Goal: Information Seeking & Learning: Find specific fact

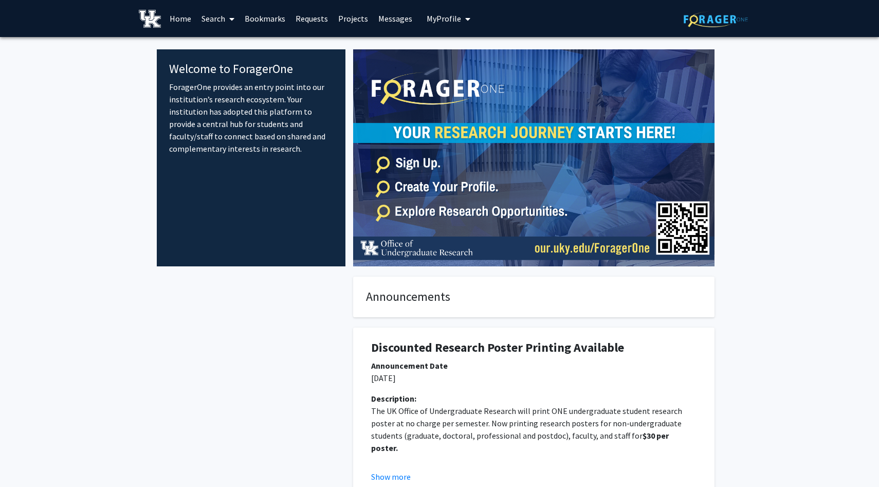
click at [217, 15] on link "Search" at bounding box center [217, 19] width 43 height 36
click at [232, 50] on span "Faculty/Staff" at bounding box center [234, 47] width 76 height 21
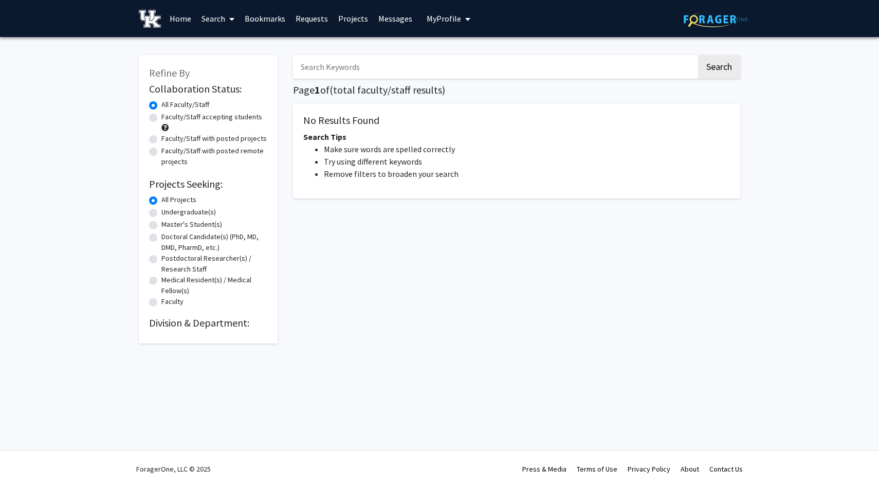
click at [342, 62] on input "Search Keywords" at bounding box center [494, 67] width 403 height 24
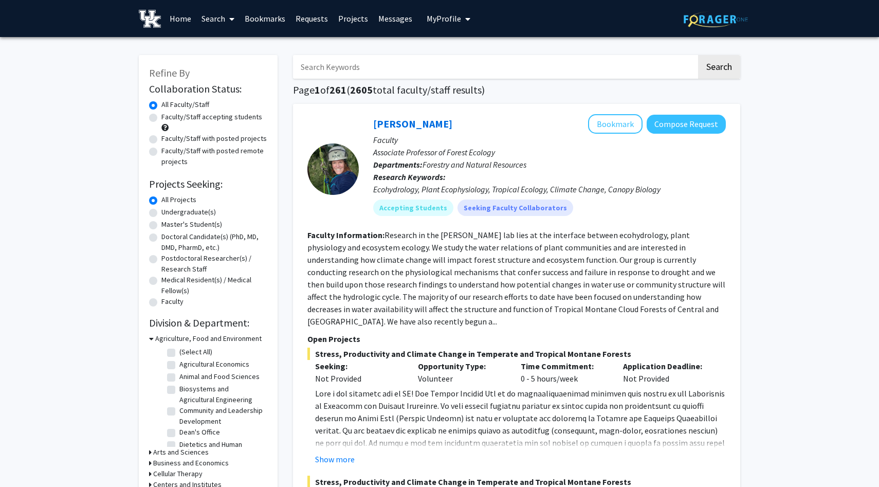
click at [336, 76] on input "Search Keywords" at bounding box center [494, 67] width 403 height 24
click at [341, 73] on input "Search Keywords" at bounding box center [494, 67] width 403 height 24
click at [698, 55] on button "Search" at bounding box center [719, 67] width 42 height 24
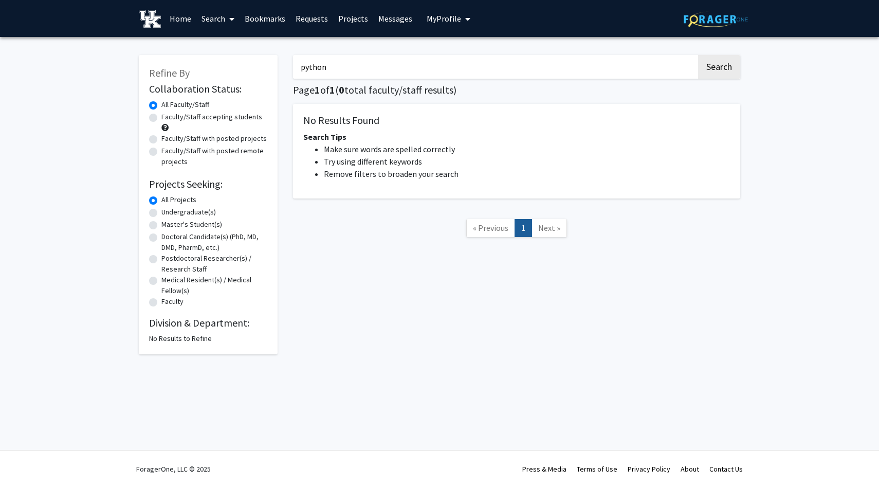
click at [698, 55] on button "Search" at bounding box center [719, 67] width 42 height 24
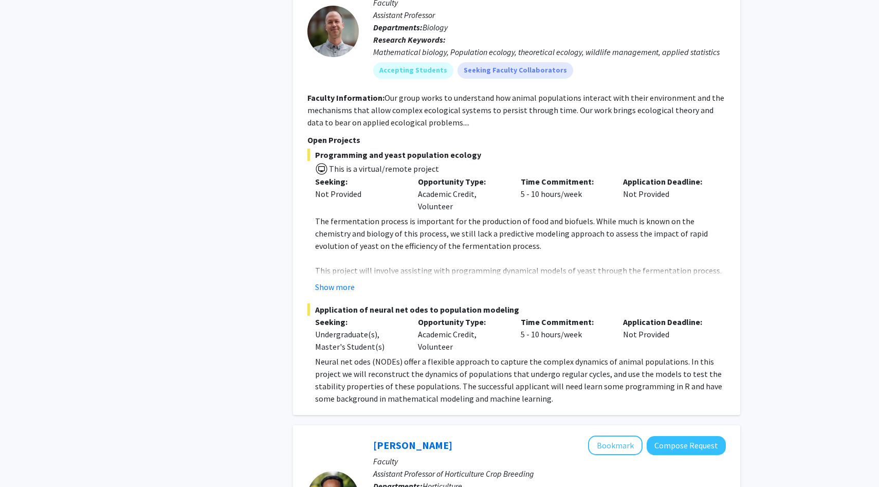
scroll to position [645, 0]
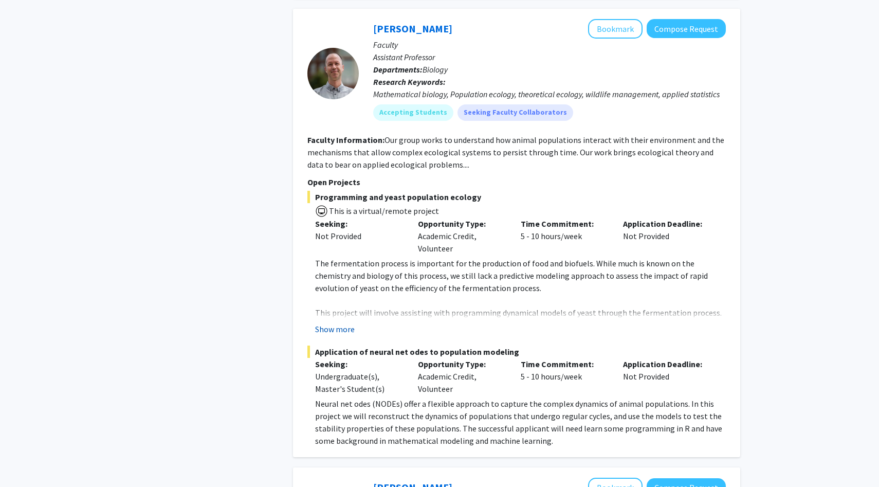
click at [345, 330] on button "Show more" at bounding box center [335, 329] width 40 height 12
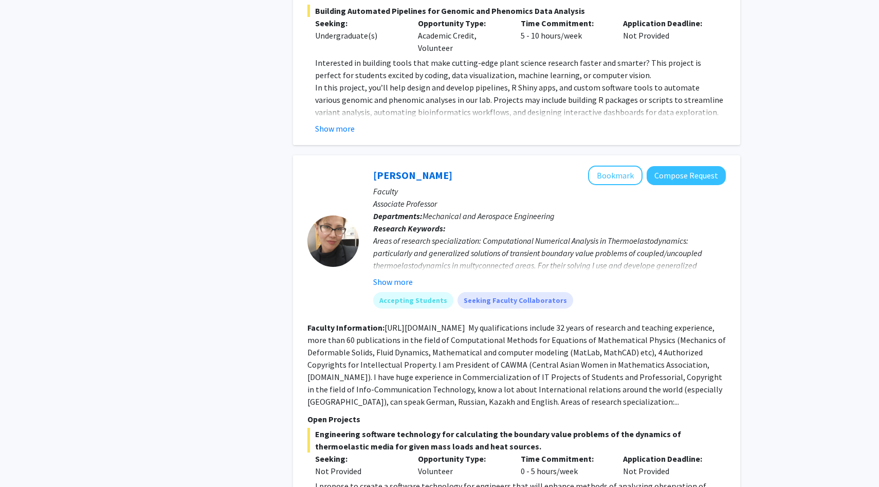
scroll to position [1547, 0]
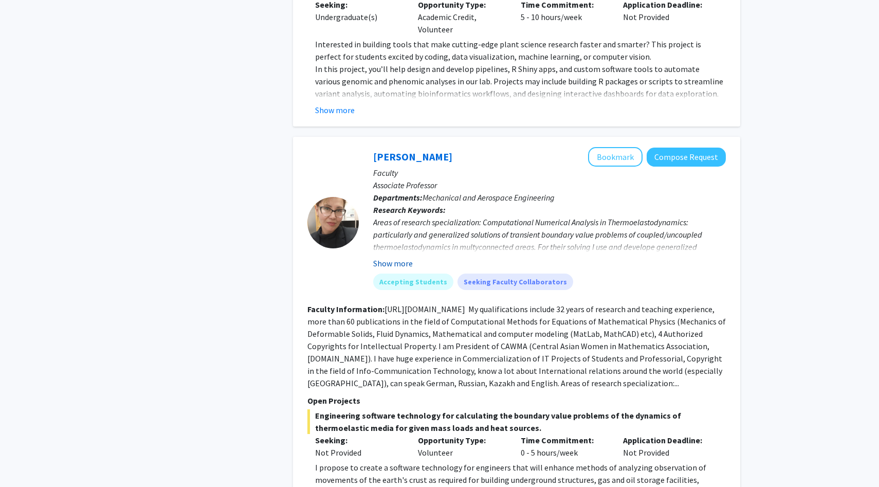
click at [392, 257] on button "Show more" at bounding box center [393, 263] width 40 height 12
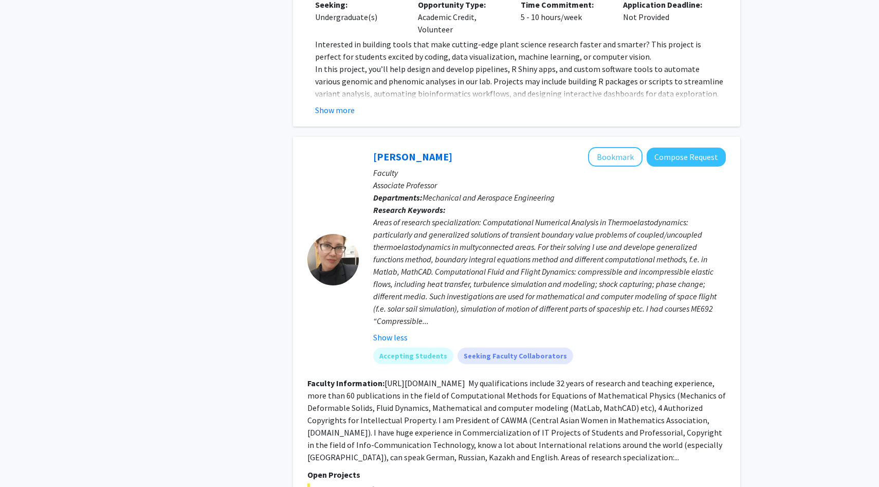
scroll to position [1940, 0]
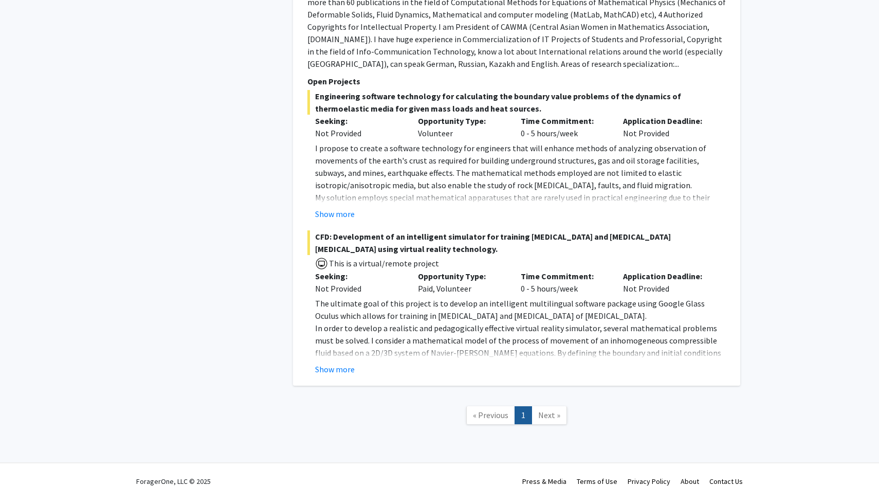
click at [549, 410] on span "Next »" at bounding box center [549, 415] width 22 height 10
click at [330, 363] on button "Show more" at bounding box center [335, 369] width 40 height 12
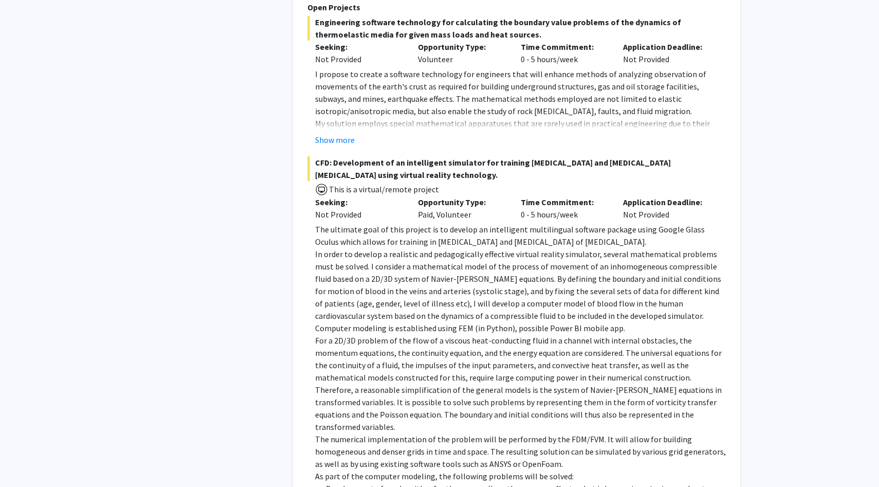
scroll to position [2018, 0]
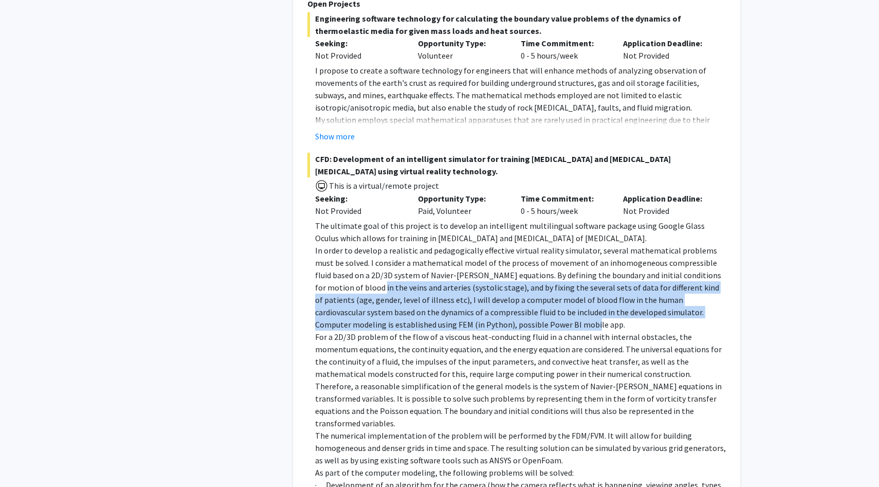
drag, startPoint x: 449, startPoint y: 313, endPoint x: 302, endPoint y: 275, distance: 151.3
click at [302, 276] on div "[PERSON_NAME] Bookmark Compose Request Faculty Associate Professor Departments:…" at bounding box center [516, 190] width 447 height 1049
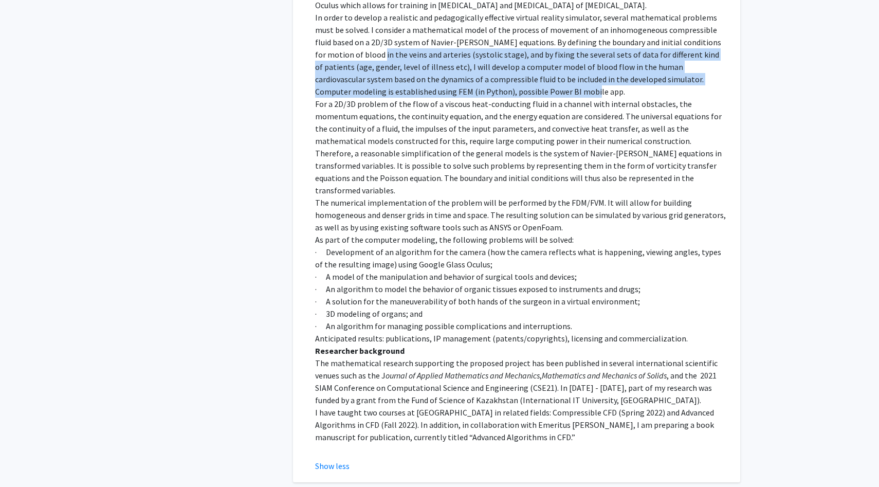
scroll to position [2256, 0]
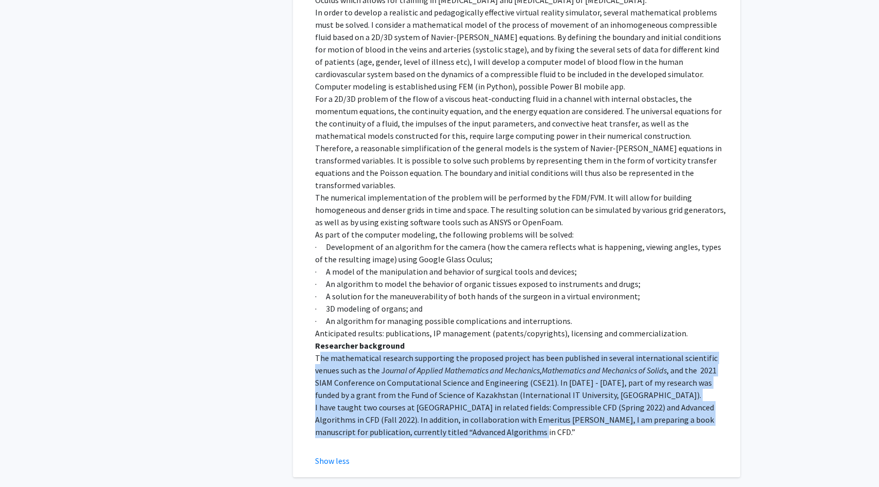
drag, startPoint x: 318, startPoint y: 337, endPoint x: 563, endPoint y: 455, distance: 272.2
click at [520, 438] on p at bounding box center [520, 444] width 411 height 12
drag, startPoint x: 520, startPoint y: 418, endPoint x: 300, endPoint y: 331, distance: 236.3
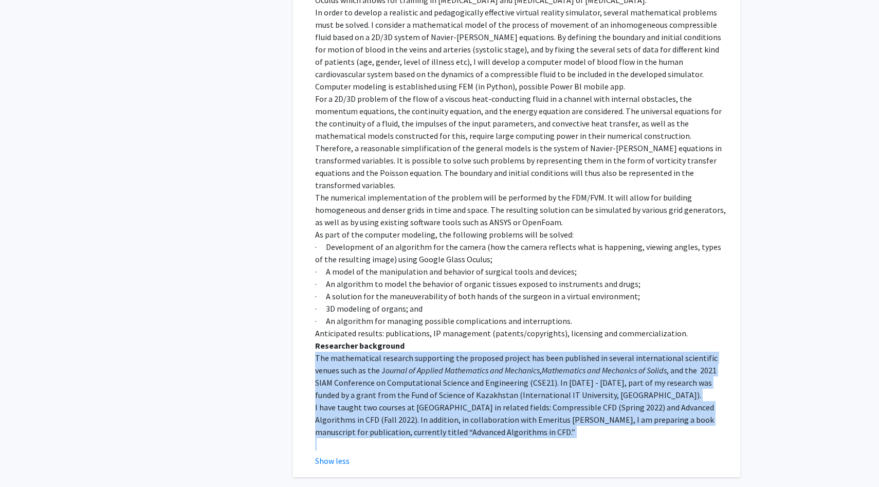
click at [533, 438] on p at bounding box center [520, 444] width 411 height 12
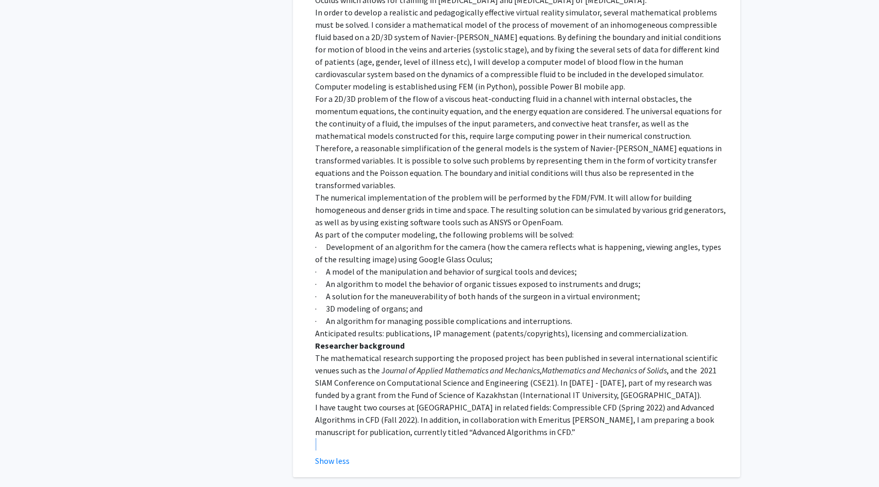
click at [533, 438] on p at bounding box center [520, 444] width 411 height 12
click at [519, 403] on p "I have taught two courses at [GEOGRAPHIC_DATA] in related fields: Compressible …" at bounding box center [520, 419] width 411 height 37
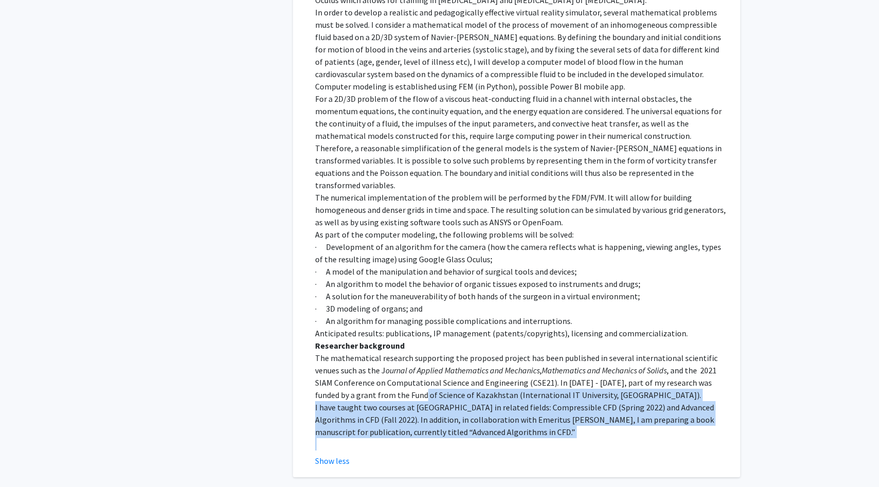
drag, startPoint x: 519, startPoint y: 403, endPoint x: 391, endPoint y: 363, distance: 134.3
click at [391, 364] on div "The ultimate goal of this project is to develop an intelligent multilingual sof…" at bounding box center [520, 215] width 411 height 469
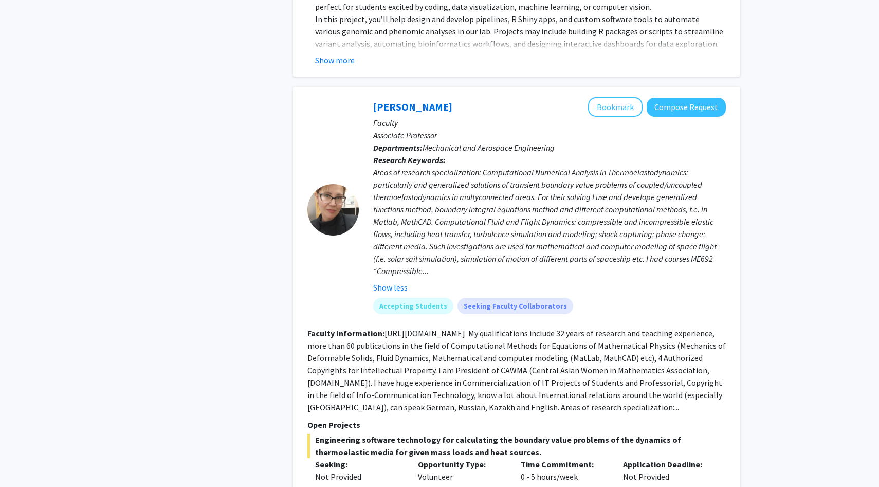
scroll to position [1593, 0]
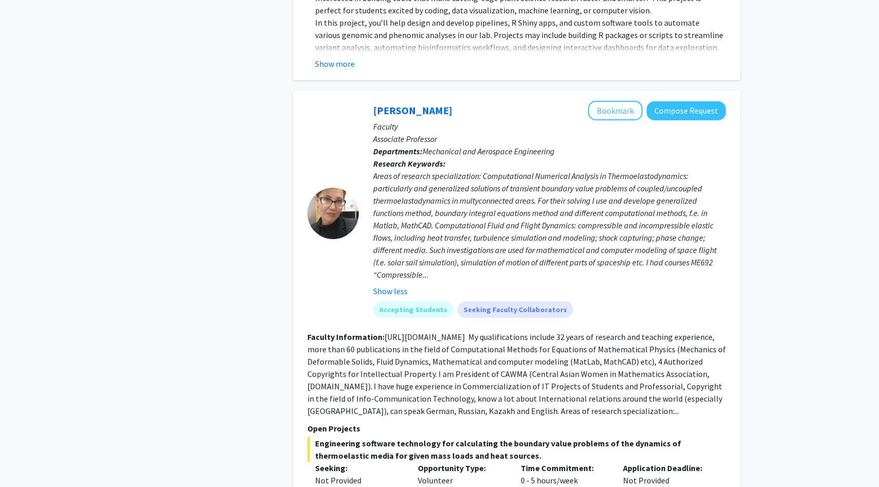
click at [396, 285] on button "Show less" at bounding box center [390, 291] width 34 height 12
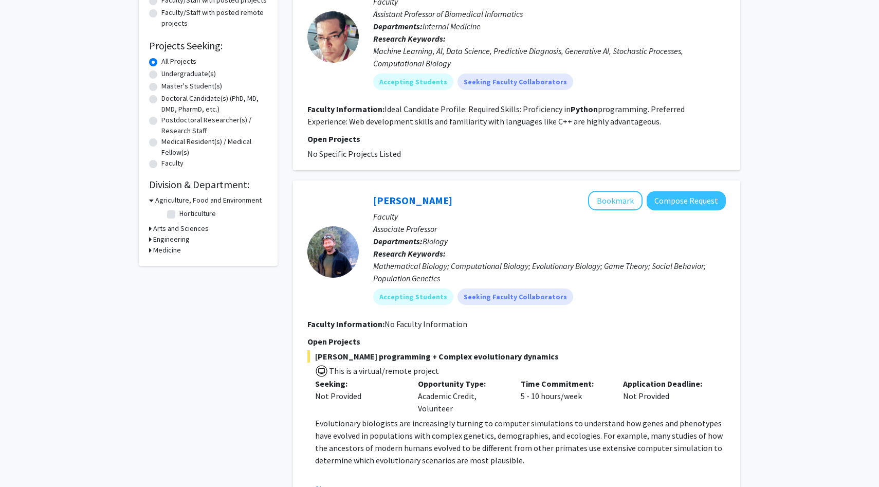
scroll to position [0, 0]
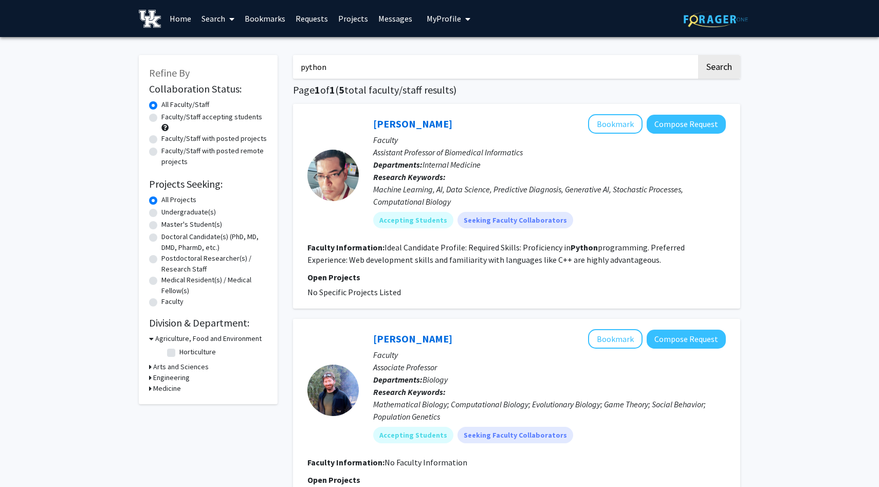
drag, startPoint x: 346, startPoint y: 73, endPoint x: 284, endPoint y: 73, distance: 62.2
click at [318, 64] on input "python" at bounding box center [494, 67] width 403 height 24
drag, startPoint x: 330, startPoint y: 64, endPoint x: 292, endPoint y: 65, distance: 38.5
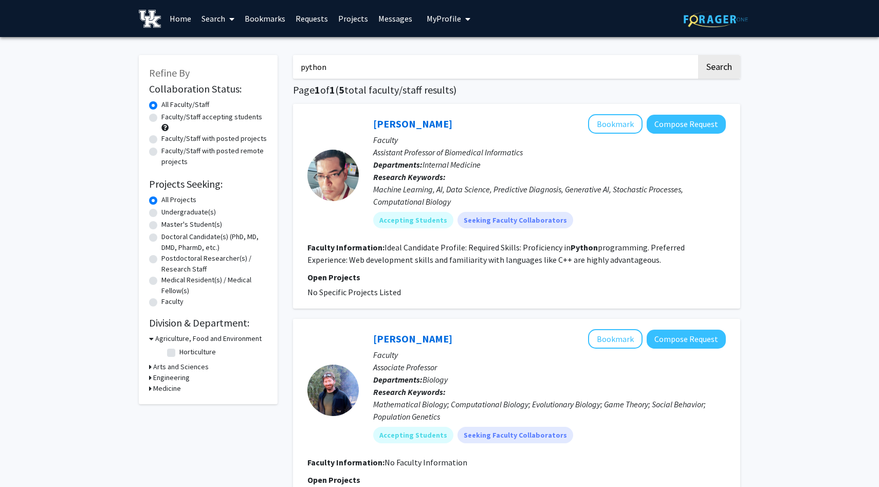
paste input "[PERSON_NAME]"
type input "[PERSON_NAME]"
click at [698, 55] on button "Search" at bounding box center [719, 67] width 42 height 24
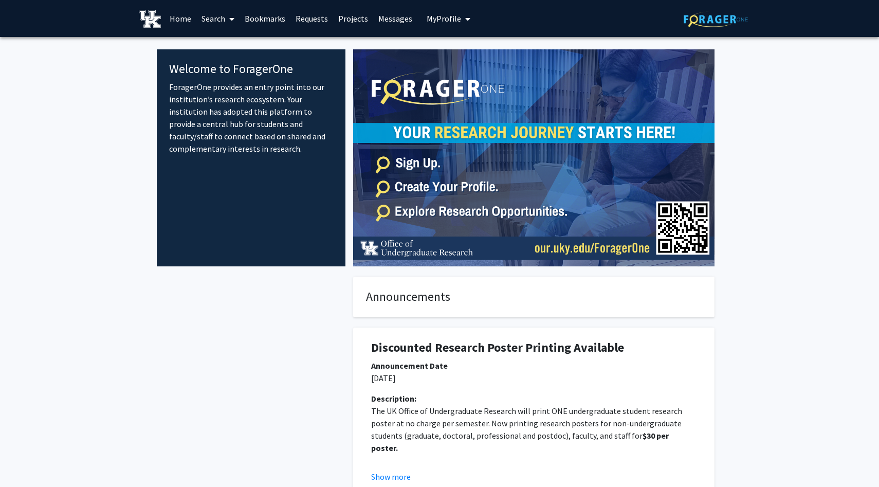
click at [209, 14] on link "Search" at bounding box center [217, 19] width 43 height 36
click at [226, 46] on span "Faculty/Staff" at bounding box center [234, 47] width 76 height 21
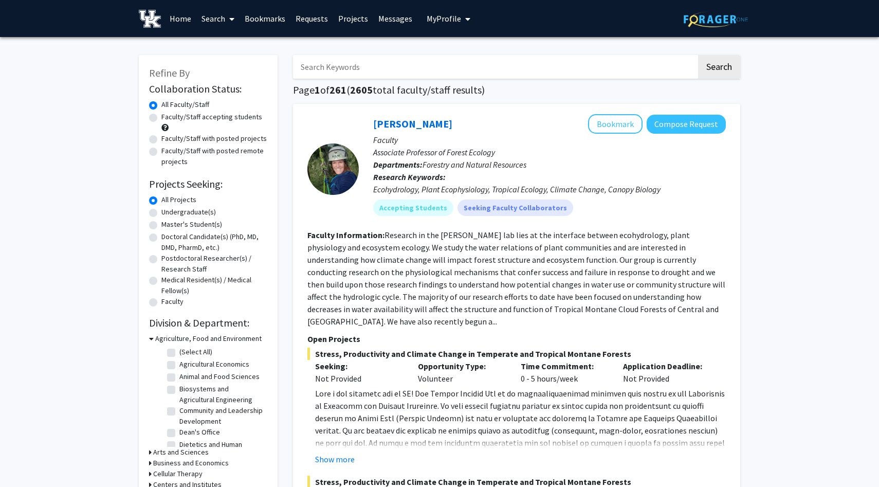
click at [352, 74] on input "Search Keywords" at bounding box center [494, 67] width 403 height 24
paste input "[PERSON_NAME]"
type input "[PERSON_NAME]"
click at [698, 55] on button "Search" at bounding box center [719, 67] width 42 height 24
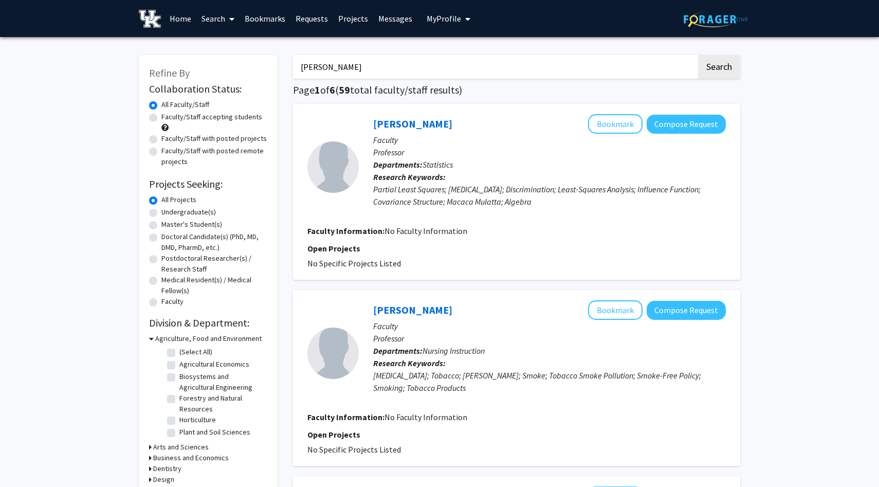
drag, startPoint x: 565, startPoint y: 205, endPoint x: 337, endPoint y: 191, distance: 228.6
click at [337, 191] on section "William Rayens Bookmark Compose Request Faculty Professor Departments: Statisti…" at bounding box center [516, 166] width 418 height 105
click at [393, 198] on div "Partial Least Squares; Magnetic Resonance Imaging; Discrimination; Least-Square…" at bounding box center [549, 195] width 353 height 25
